Goal: Information Seeking & Learning: Learn about a topic

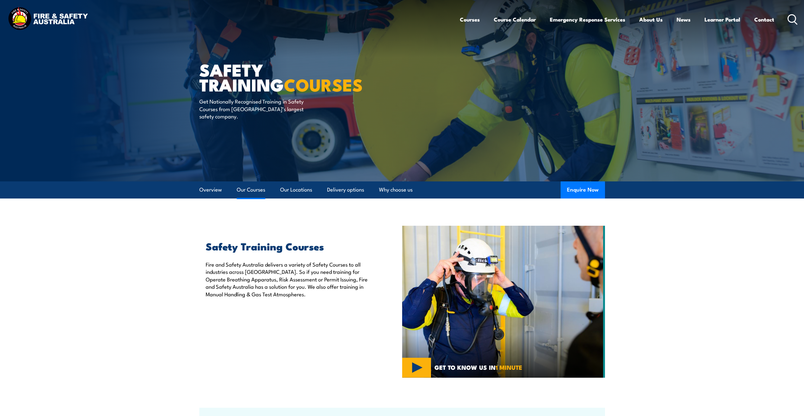
click at [243, 191] on link "Our Courses" at bounding box center [251, 190] width 29 height 17
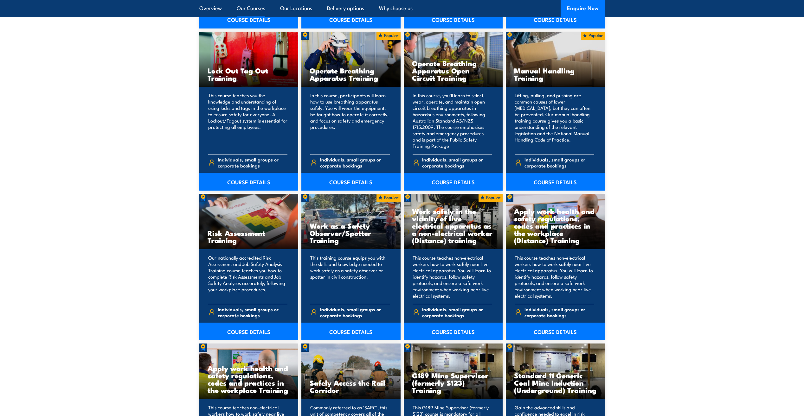
scroll to position [671, 0]
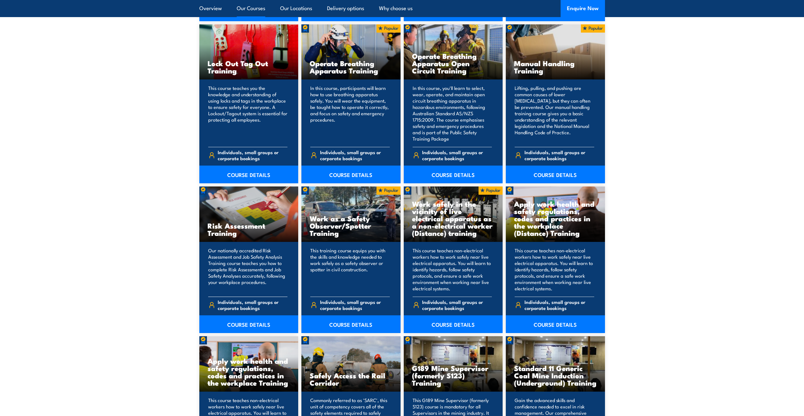
click at [218, 229] on h3 "Risk Assessment Training" at bounding box center [248, 229] width 83 height 15
click at [226, 321] on link "COURSE DETAILS" at bounding box center [248, 325] width 99 height 18
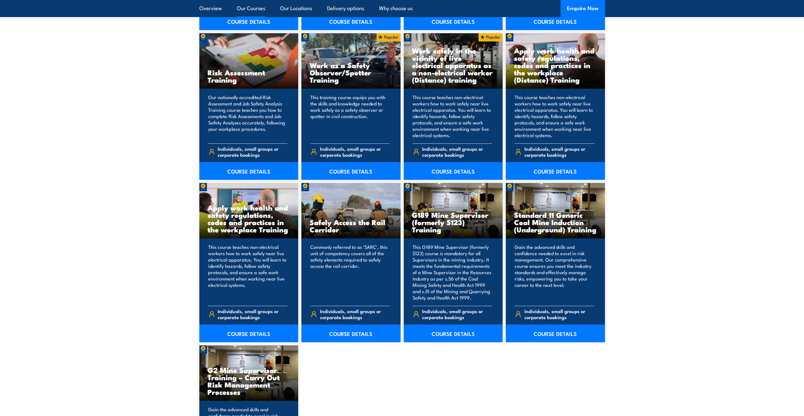
scroll to position [829, 0]
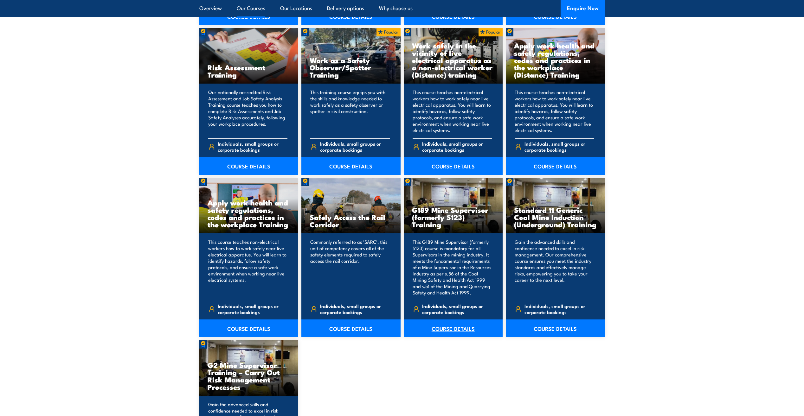
click at [439, 328] on link "COURSE DETAILS" at bounding box center [453, 329] width 99 height 18
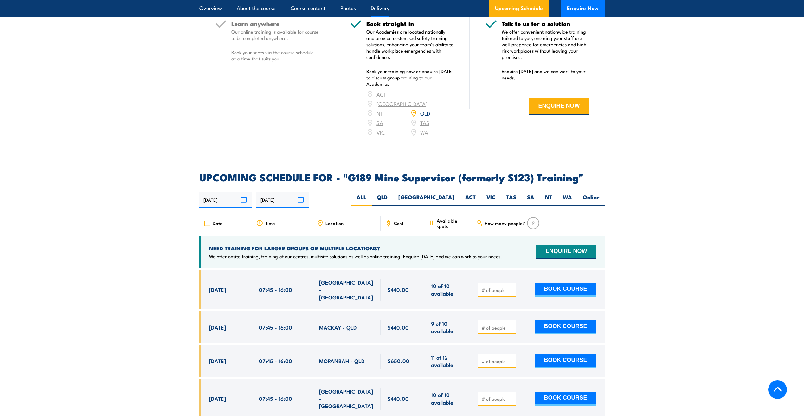
scroll to position [919, 0]
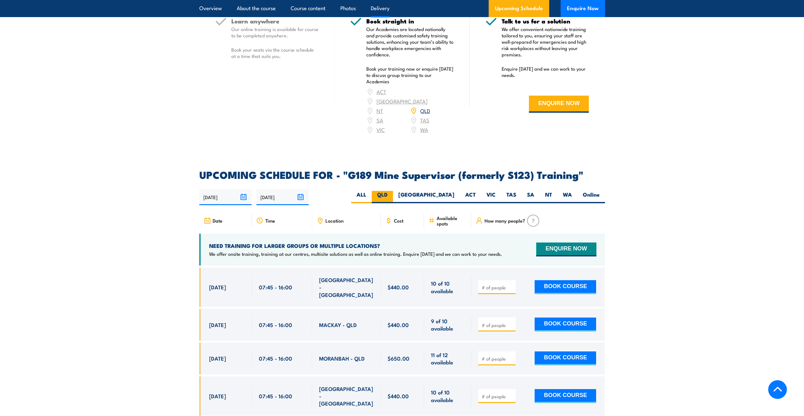
click at [393, 191] on label "QLD" at bounding box center [382, 197] width 21 height 12
click at [392, 191] on input "QLD" at bounding box center [389, 193] width 4 height 4
radio input "true"
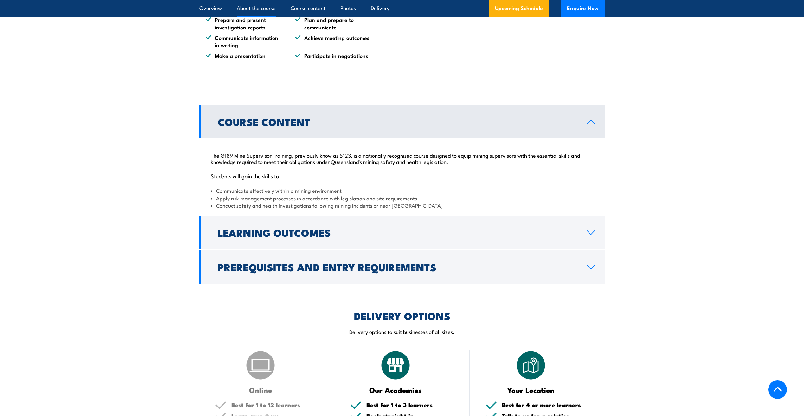
scroll to position [509, 0]
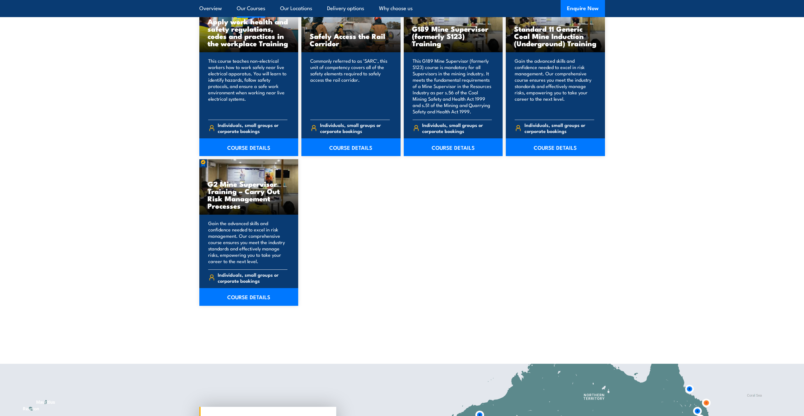
scroll to position [1019, 0]
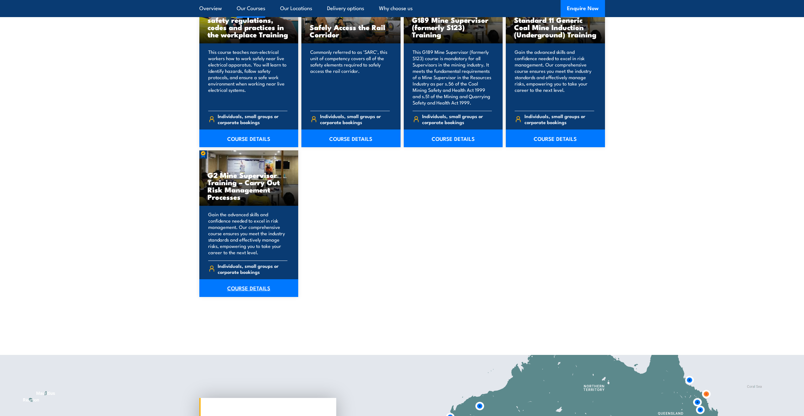
click at [211, 289] on link "COURSE DETAILS" at bounding box center [248, 288] width 99 height 18
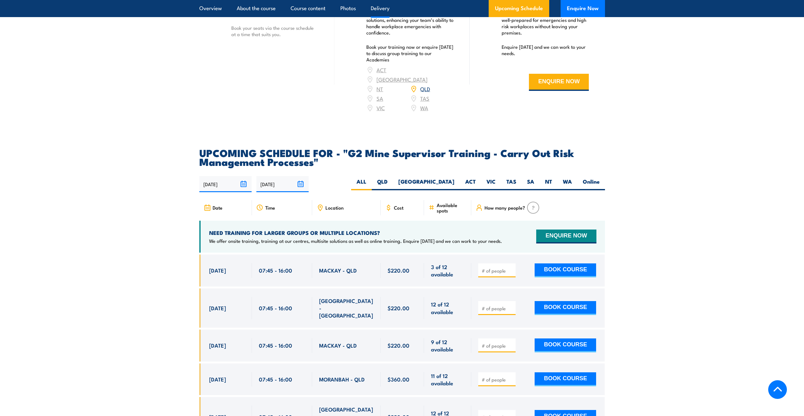
scroll to position [1045, 0]
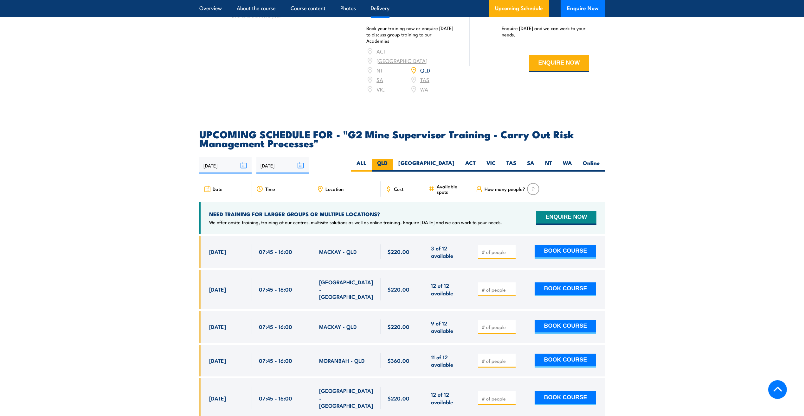
click at [393, 169] on label "QLD" at bounding box center [382, 165] width 21 height 12
click at [392, 163] on input "QLD" at bounding box center [389, 161] width 4 height 4
radio input "true"
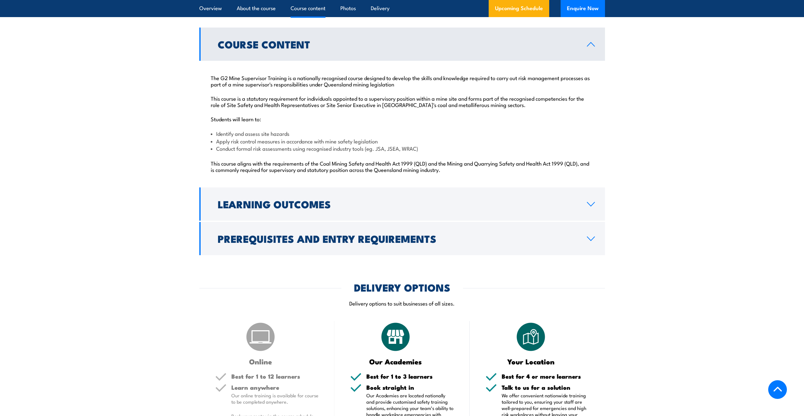
scroll to position [641, 0]
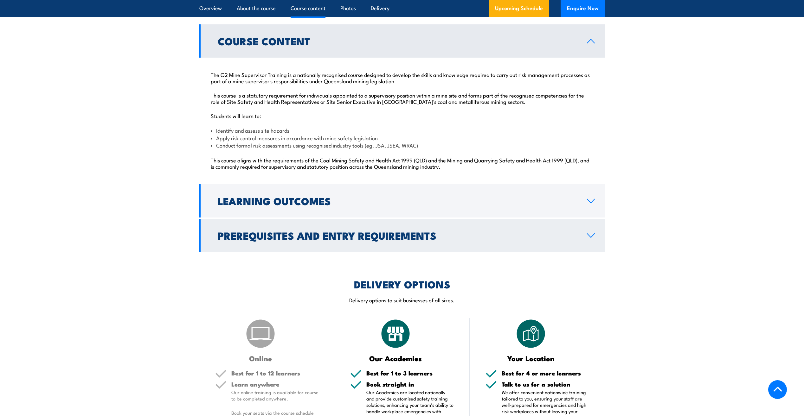
click at [590, 238] on icon at bounding box center [590, 235] width 9 height 5
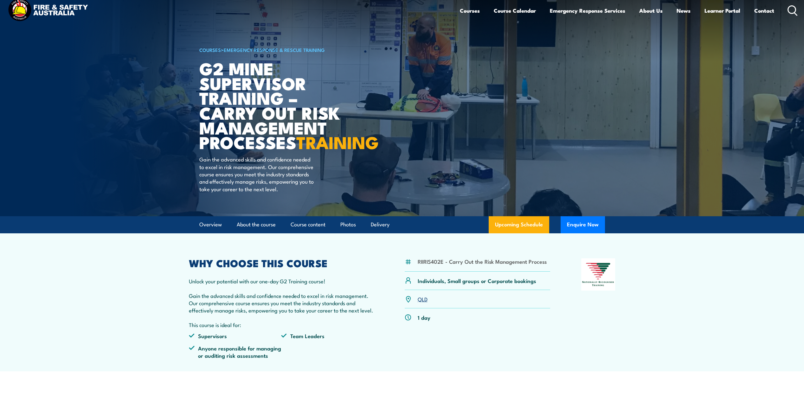
scroll to position [0, 0]
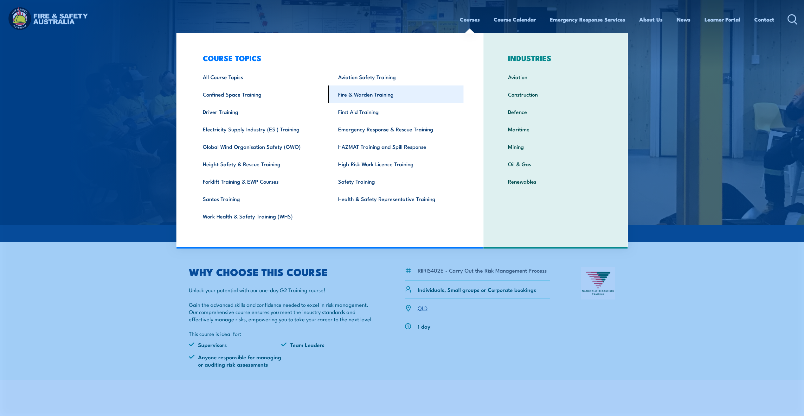
click at [377, 97] on link "Fire & Warden Training" at bounding box center [395, 94] width 135 height 17
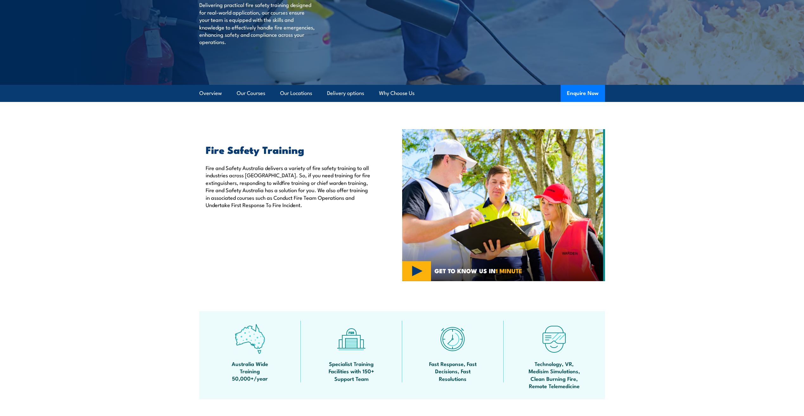
scroll to position [95, 0]
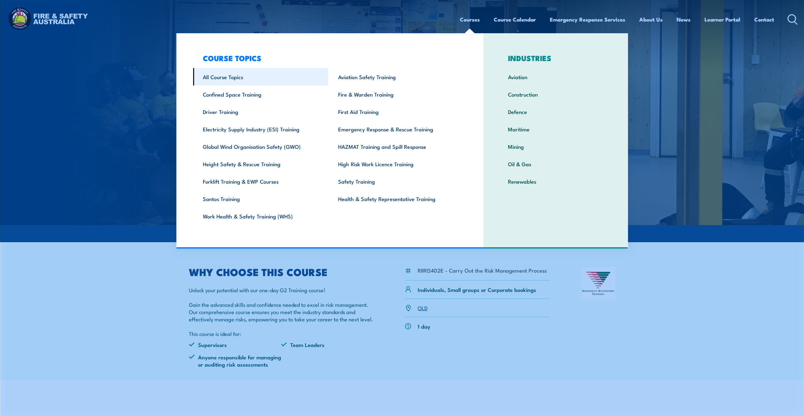
click at [243, 74] on link "All Course Topics" at bounding box center [260, 76] width 135 height 17
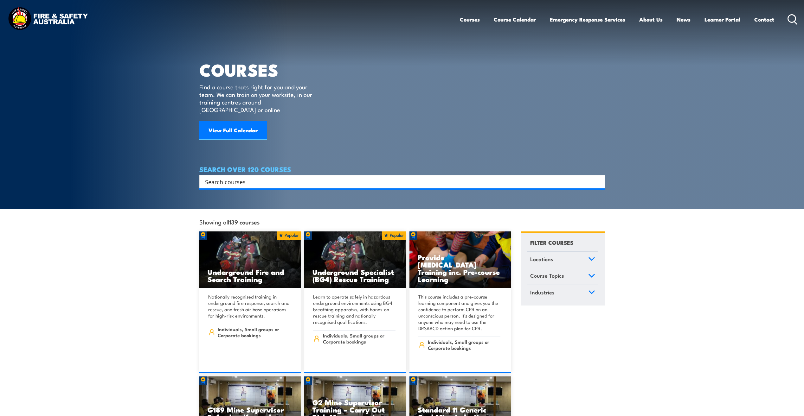
click at [222, 177] on input "Search input" at bounding box center [398, 182] width 386 height 10
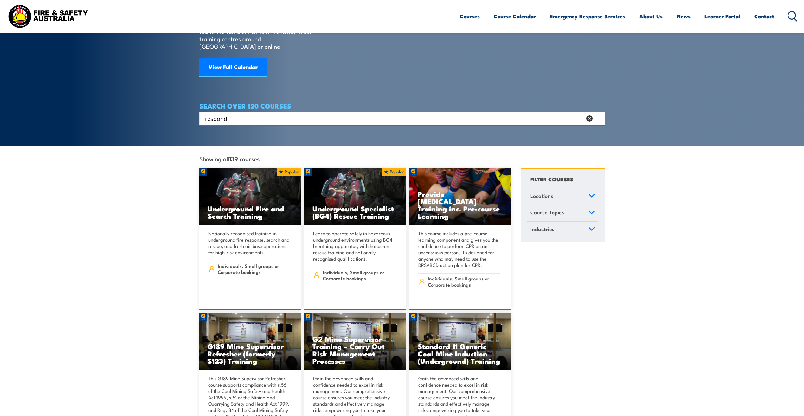
click at [241, 114] on input "respond" at bounding box center [393, 119] width 377 height 10
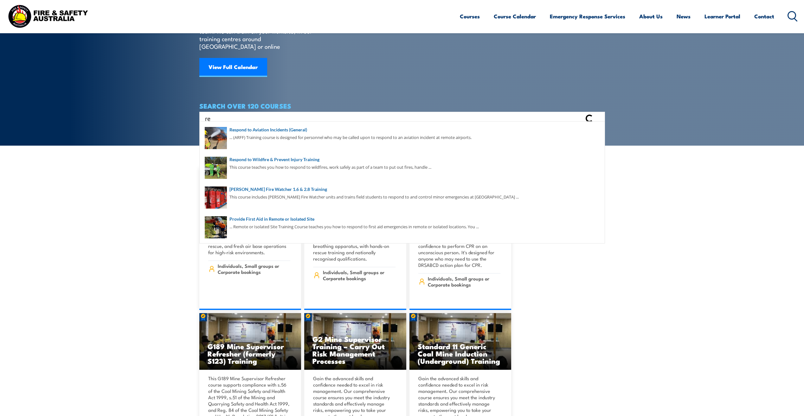
type input "r"
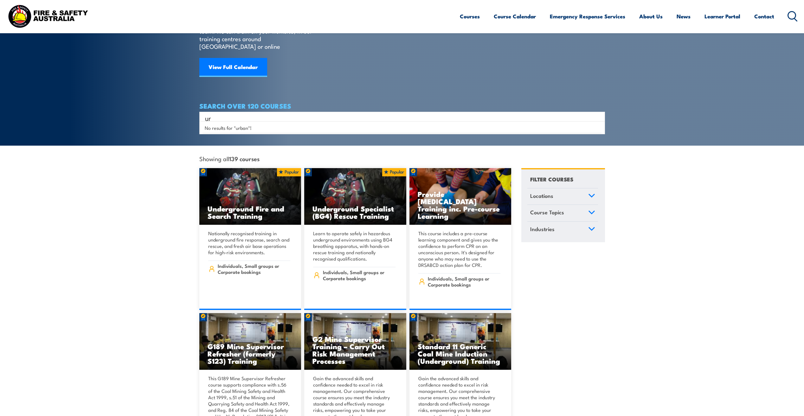
type input "u"
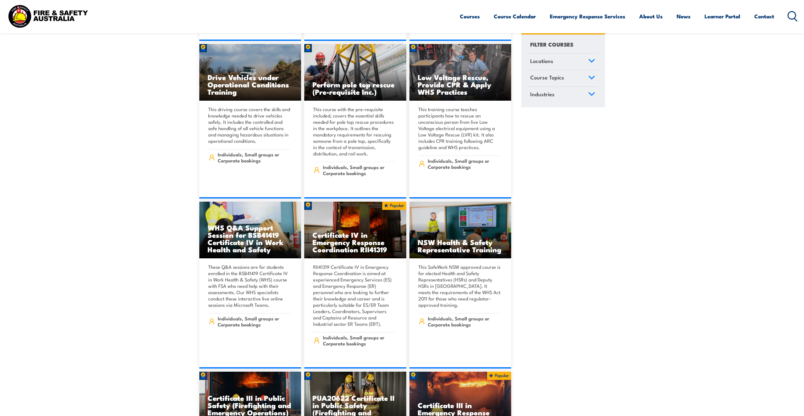
scroll to position [1204, 0]
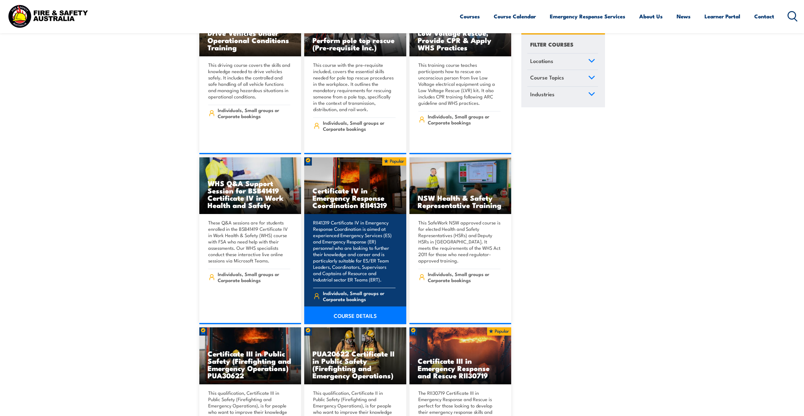
click at [331, 189] on h3 "Certificate IV in Emergency Response Coordination RII41319" at bounding box center [355, 198] width 86 height 22
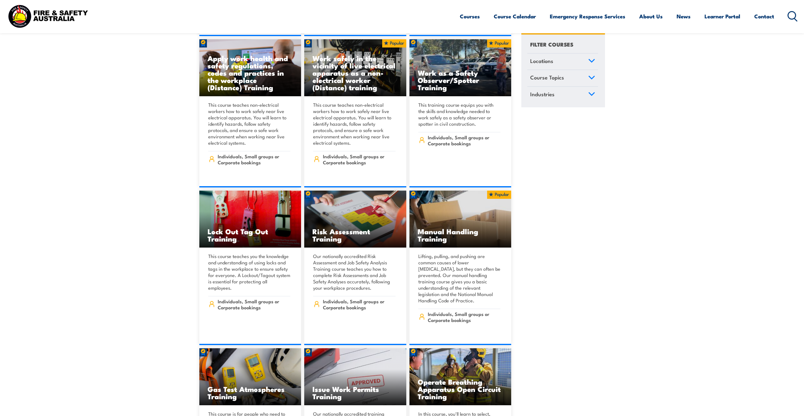
scroll to position [5734, 0]
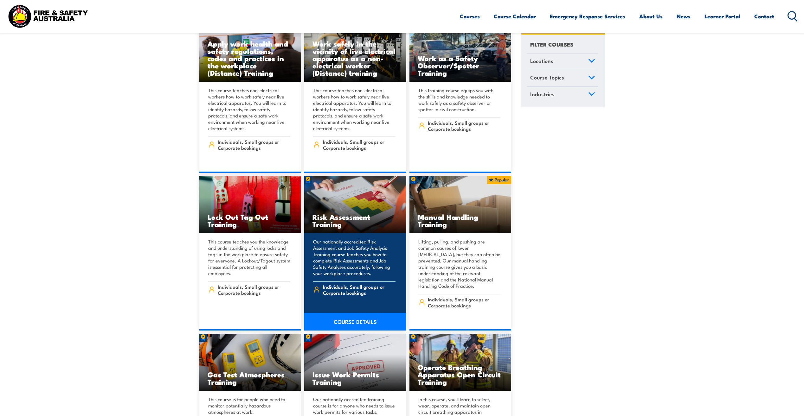
click at [333, 313] on link "COURSE DETAILS" at bounding box center [355, 322] width 102 height 18
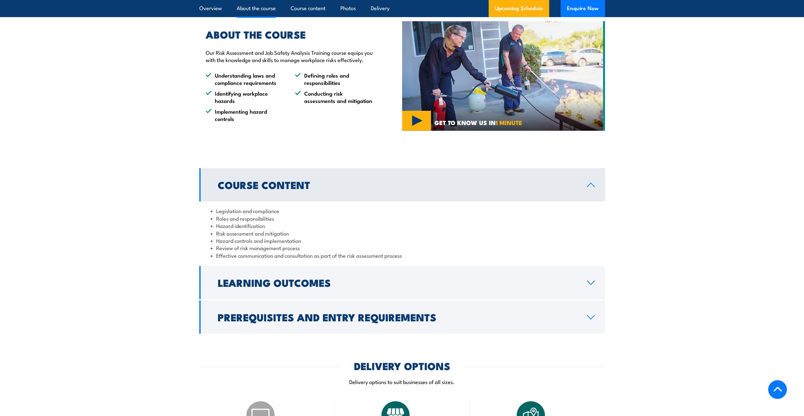
scroll to position [475, 0]
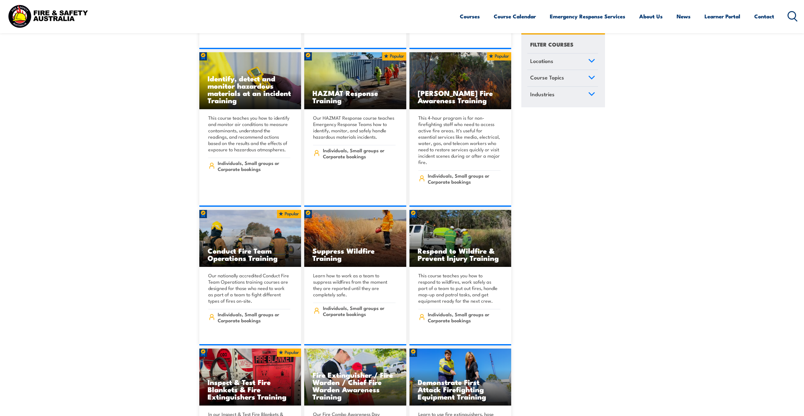
scroll to position [6526, 0]
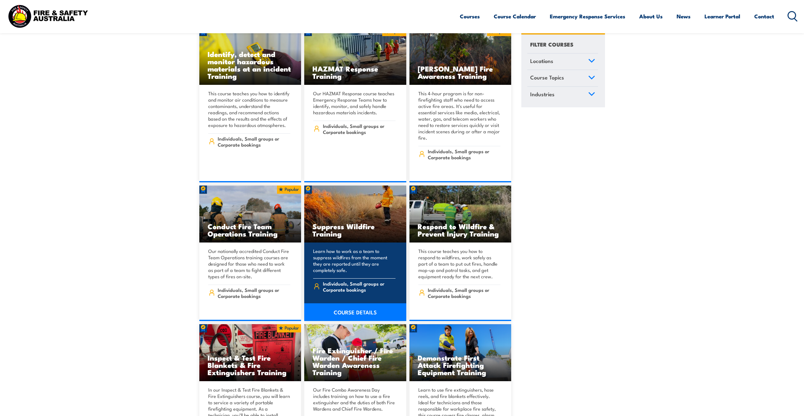
click at [351, 303] on link "COURSE DETAILS" at bounding box center [355, 312] width 102 height 18
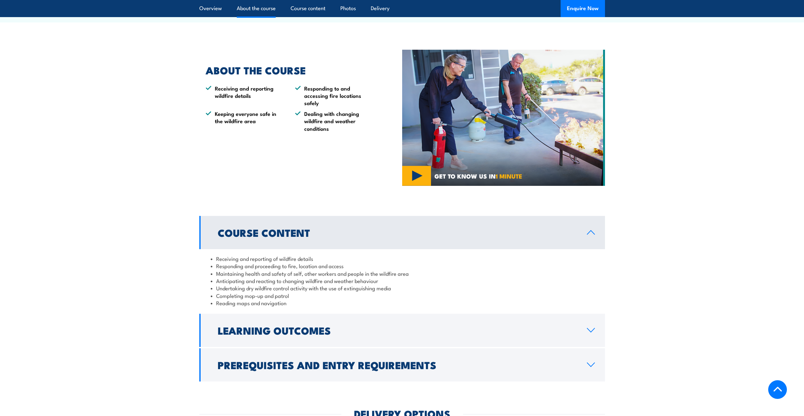
scroll to position [317, 0]
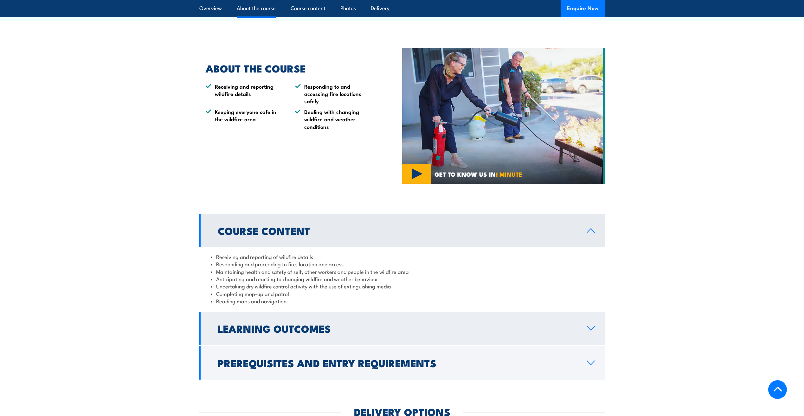
click at [294, 330] on h2 "Learning Outcomes" at bounding box center [397, 328] width 359 height 9
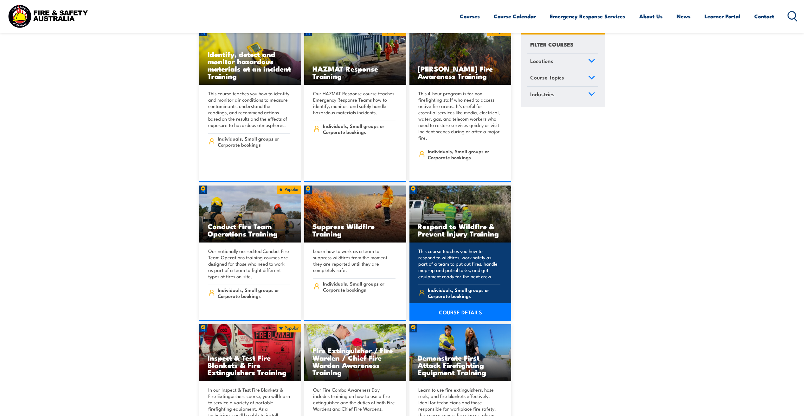
click at [456, 303] on link "COURSE DETAILS" at bounding box center [460, 312] width 102 height 18
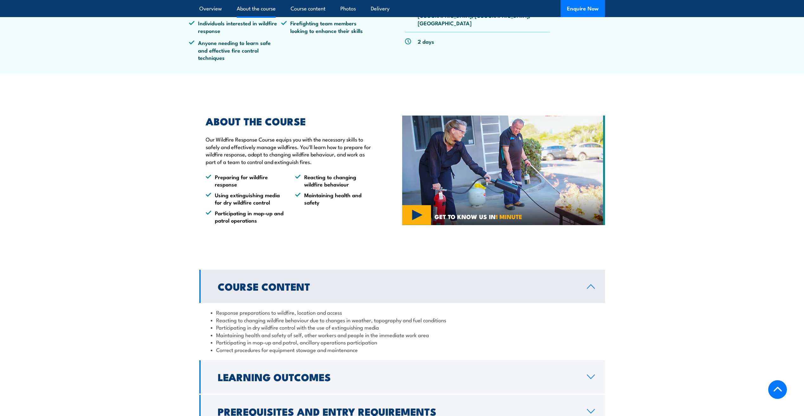
scroll to position [317, 0]
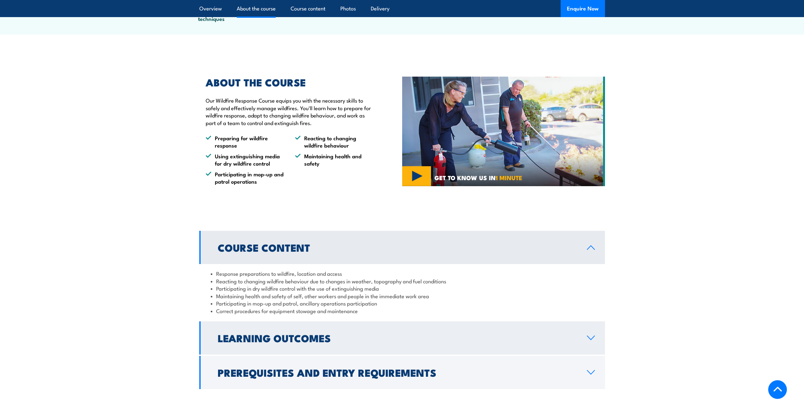
click at [333, 334] on h2 "Learning Outcomes" at bounding box center [397, 338] width 359 height 9
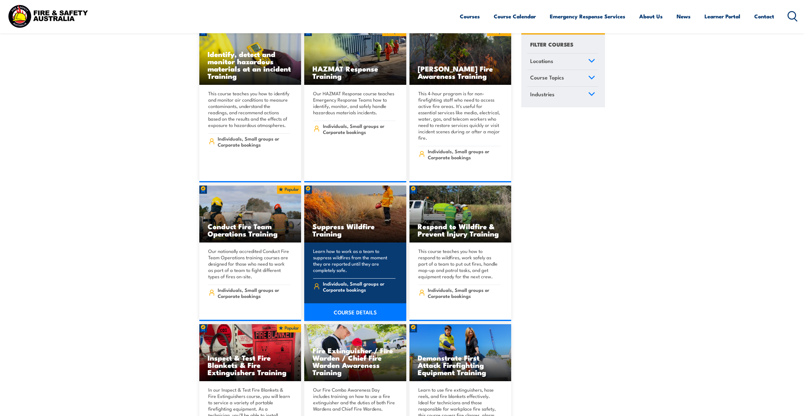
click at [344, 303] on link "COURSE DETAILS" at bounding box center [355, 312] width 102 height 18
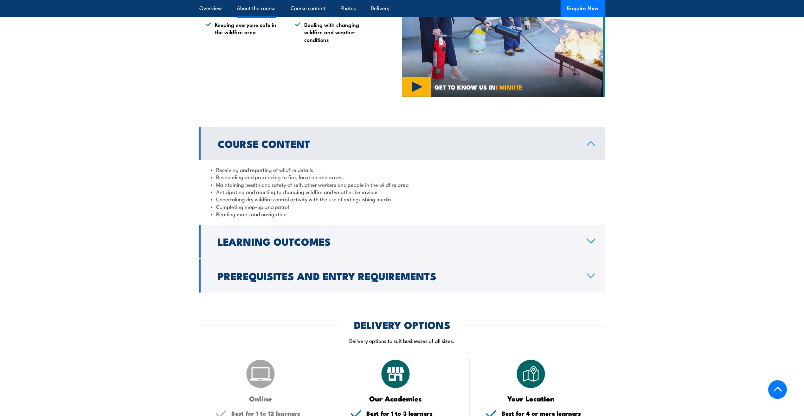
scroll to position [443, 0]
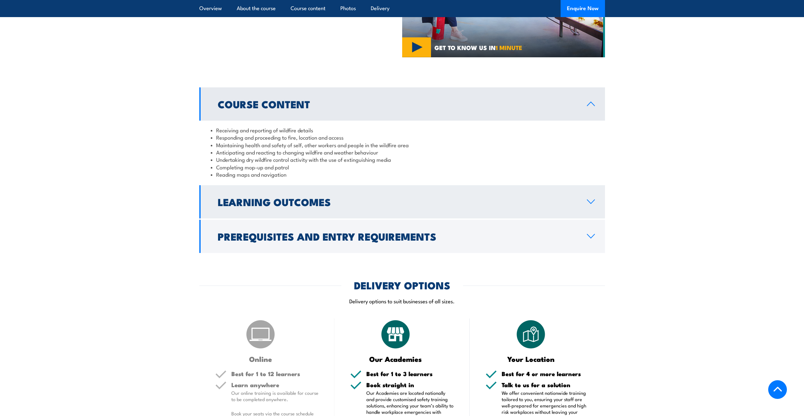
click at [331, 209] on link "Learning Outcomes" at bounding box center [401, 201] width 405 height 33
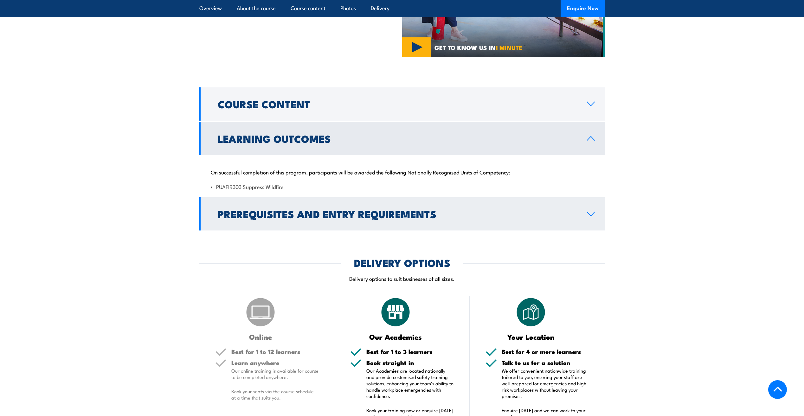
click at [261, 214] on h2 "Prerequisites and Entry Requirements" at bounding box center [397, 213] width 359 height 9
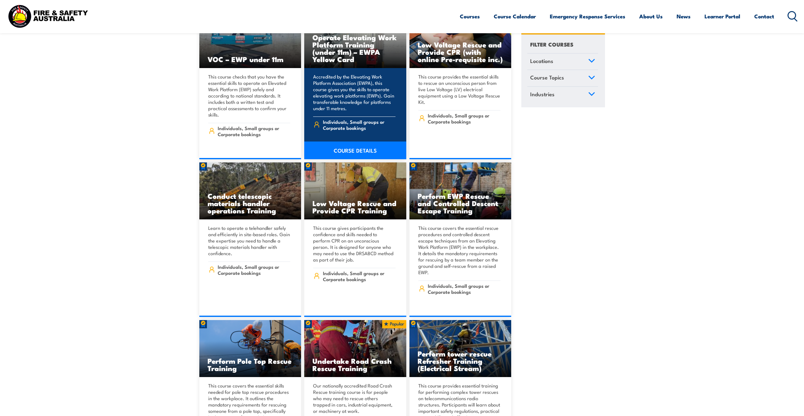
scroll to position [5132, 0]
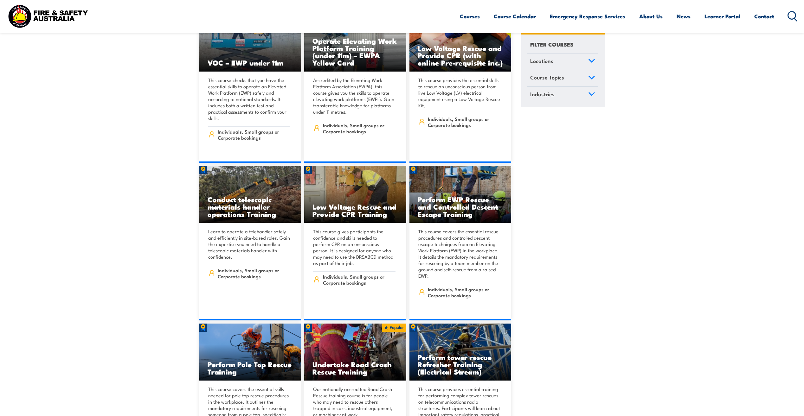
click at [589, 78] on icon at bounding box center [591, 77] width 7 height 4
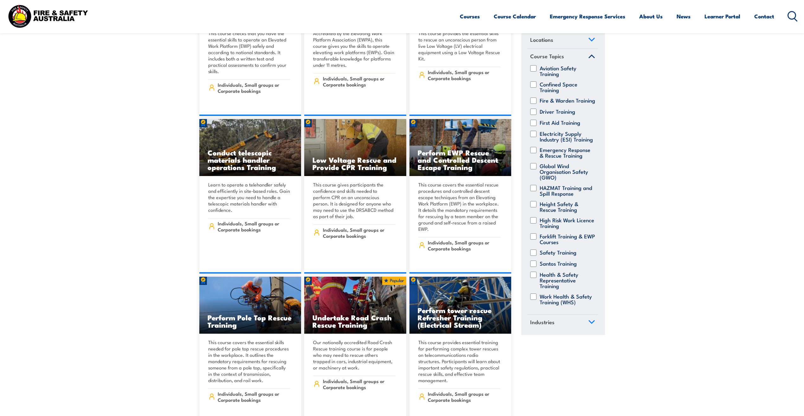
scroll to position [5195, 0]
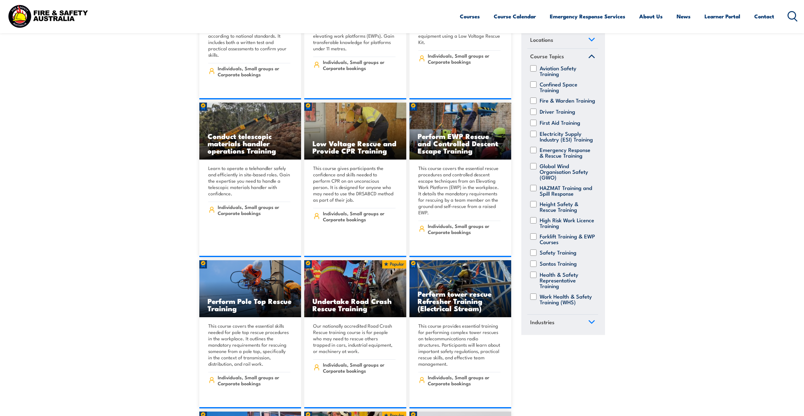
click at [533, 201] on input "Height Safety & Rescue Training" at bounding box center [533, 204] width 6 height 6
checkbox input "true"
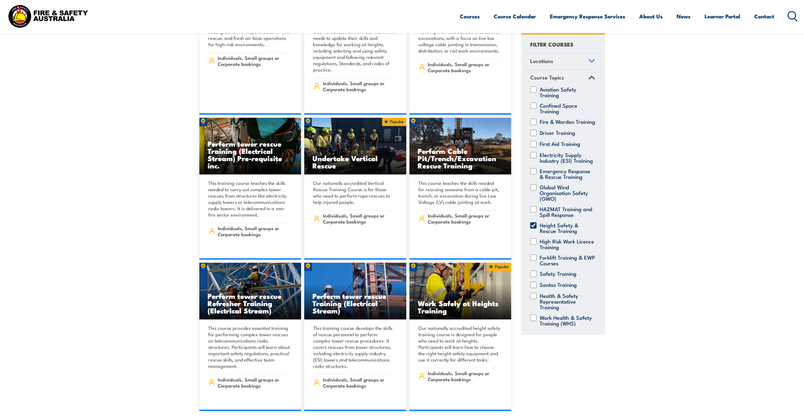
scroll to position [317, 0]
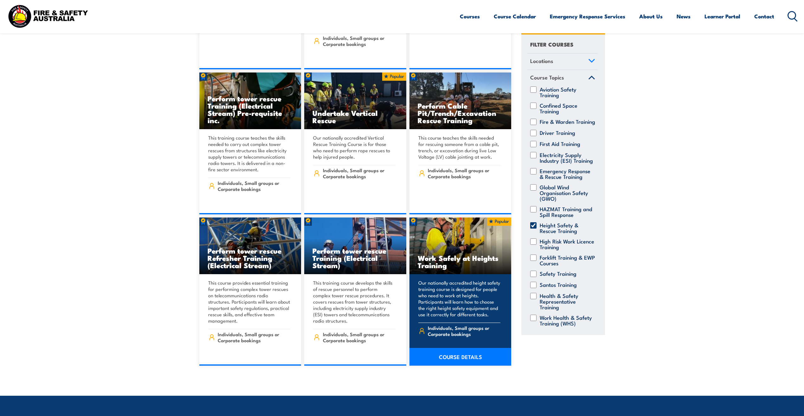
click at [469, 351] on link "COURSE DETAILS" at bounding box center [460, 357] width 102 height 18
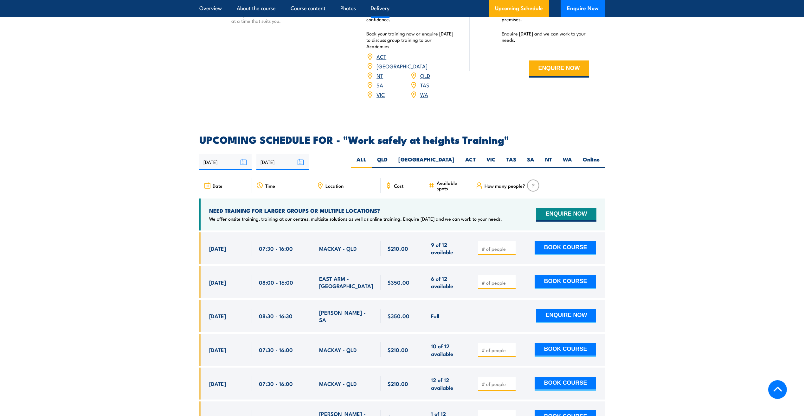
scroll to position [887, 0]
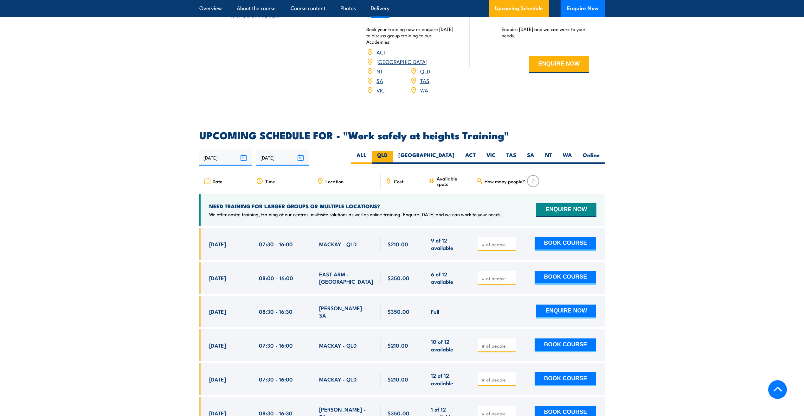
click at [393, 151] on label "QLD" at bounding box center [382, 157] width 21 height 12
click at [392, 151] on input "QLD" at bounding box center [389, 153] width 4 height 4
radio input "true"
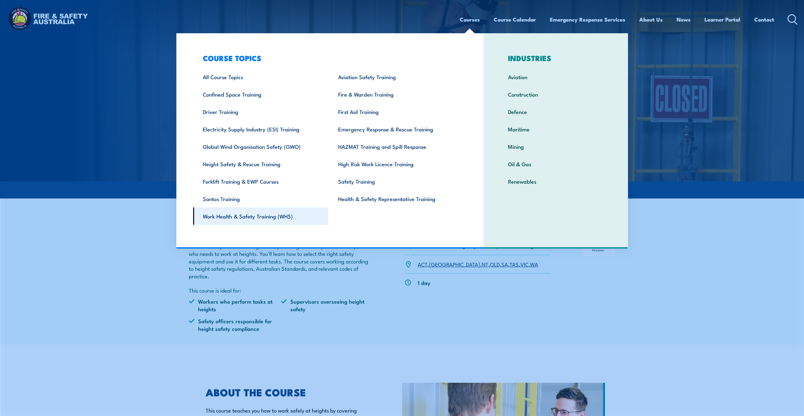
click at [261, 220] on link "Work Health & Safety Training (WHS)" at bounding box center [260, 215] width 135 height 17
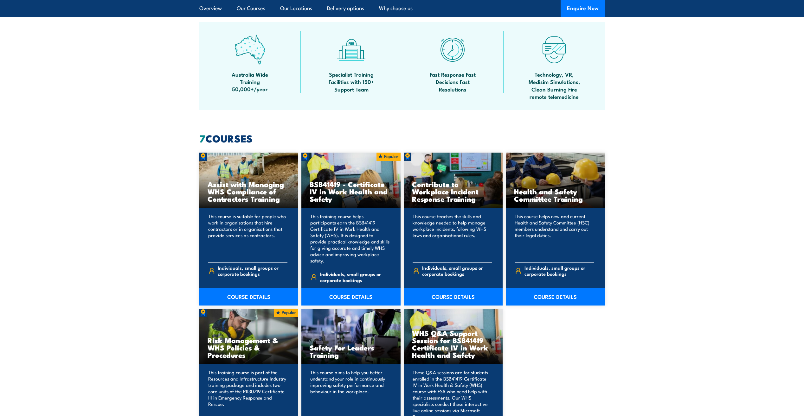
scroll to position [412, 0]
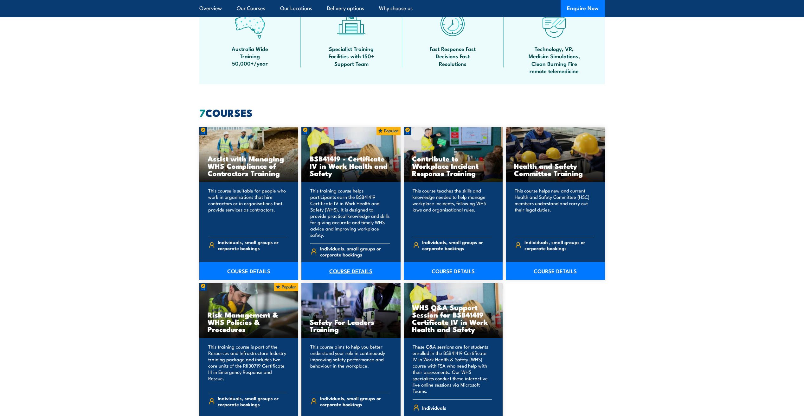
click at [329, 263] on link "COURSE DETAILS" at bounding box center [350, 271] width 99 height 18
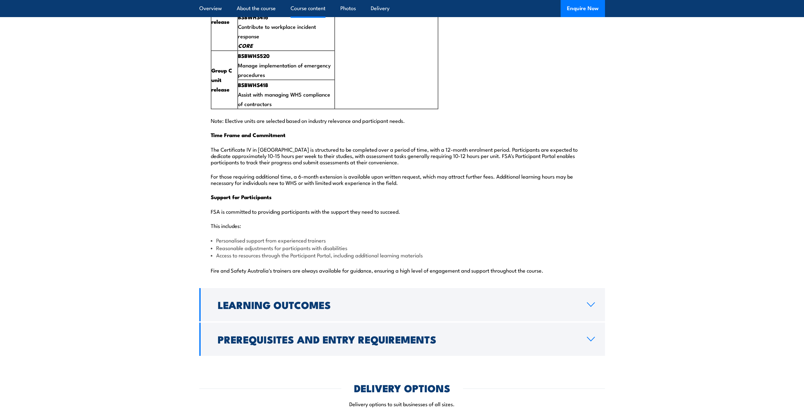
scroll to position [1457, 0]
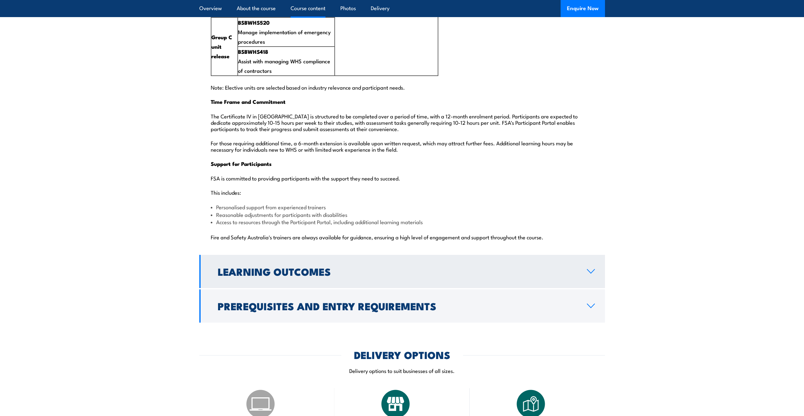
click at [220, 267] on h2 "Learning Outcomes" at bounding box center [397, 271] width 359 height 9
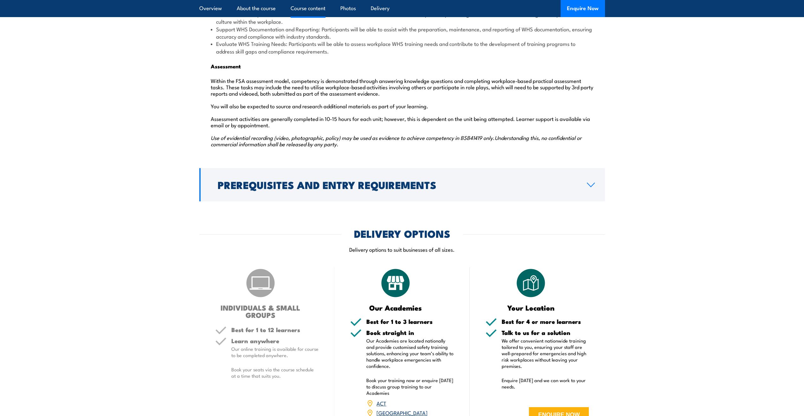
scroll to position [880, 0]
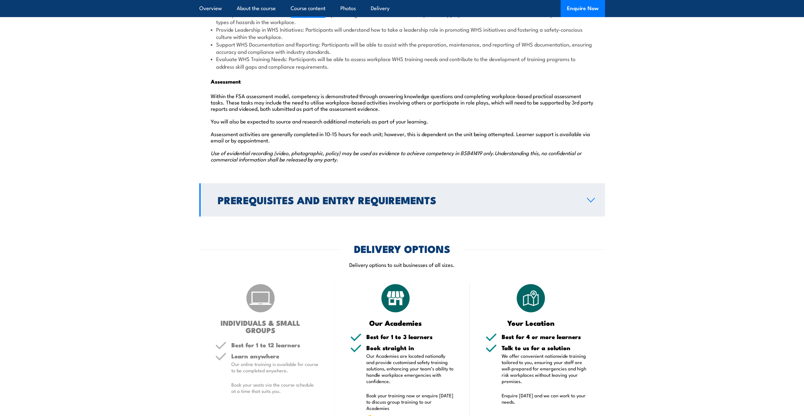
click at [277, 195] on h2 "Prerequisites and Entry Requirements" at bounding box center [397, 199] width 359 height 9
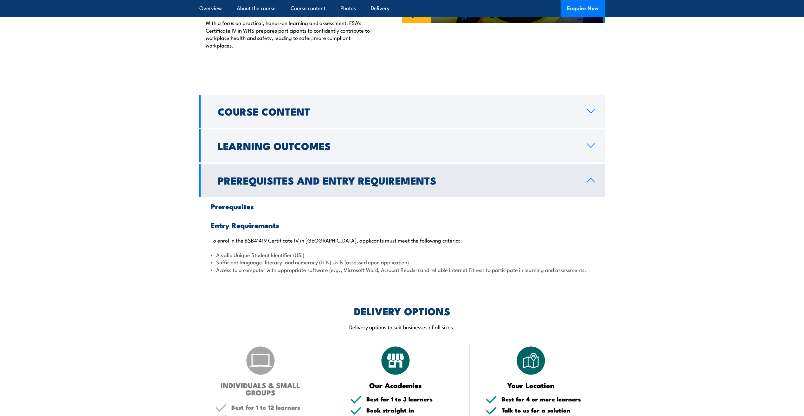
scroll to position [522, 0]
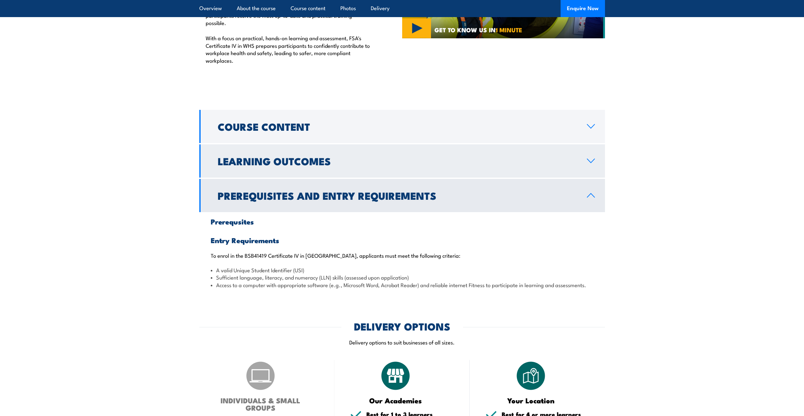
click at [593, 150] on link "Learning Outcomes" at bounding box center [401, 160] width 405 height 33
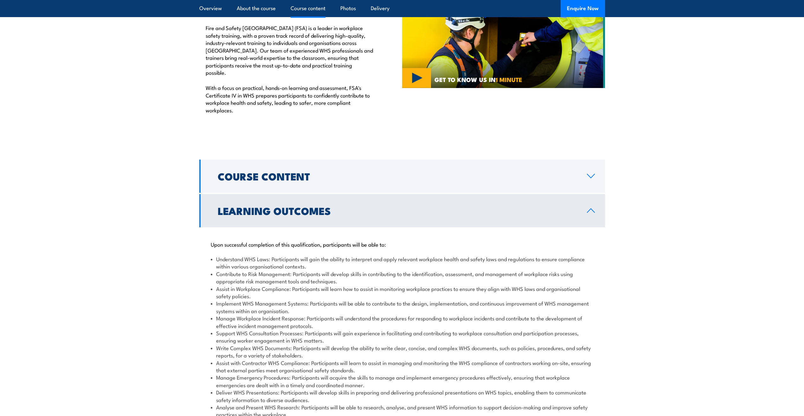
scroll to position [458, 0]
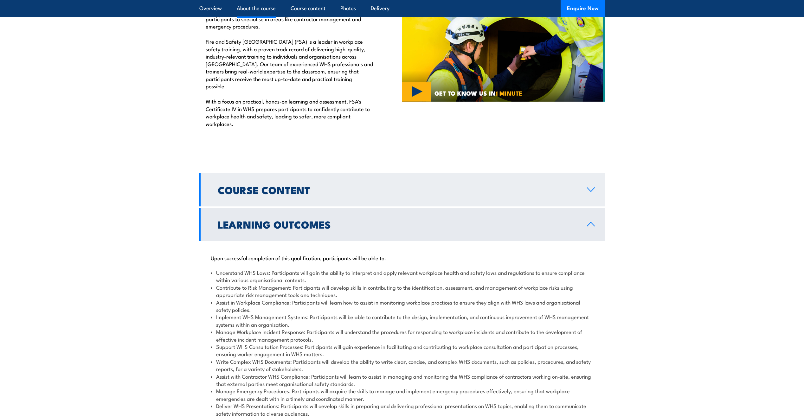
click at [589, 187] on icon at bounding box center [590, 189] width 9 height 5
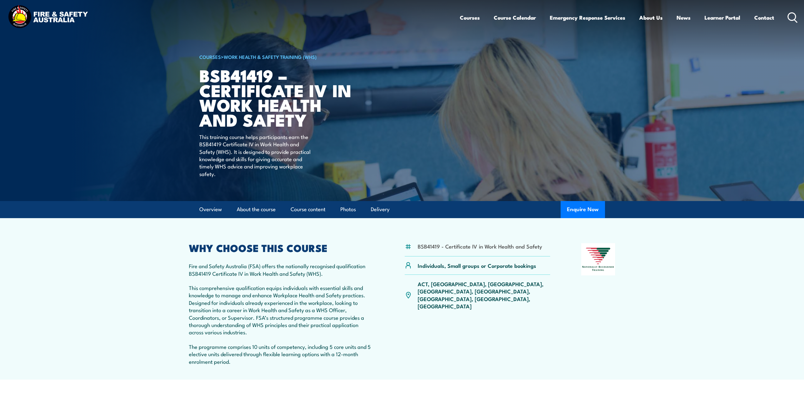
scroll to position [0, 0]
